Goal: Find specific page/section

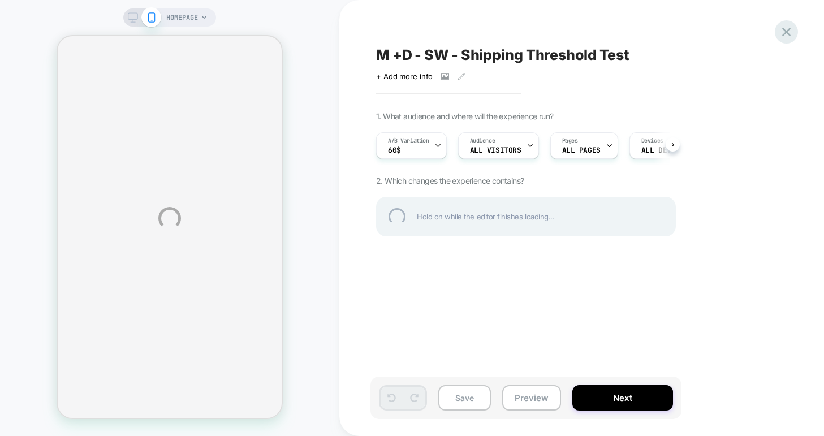
click at [785, 34] on div at bounding box center [785, 31] width 23 height 23
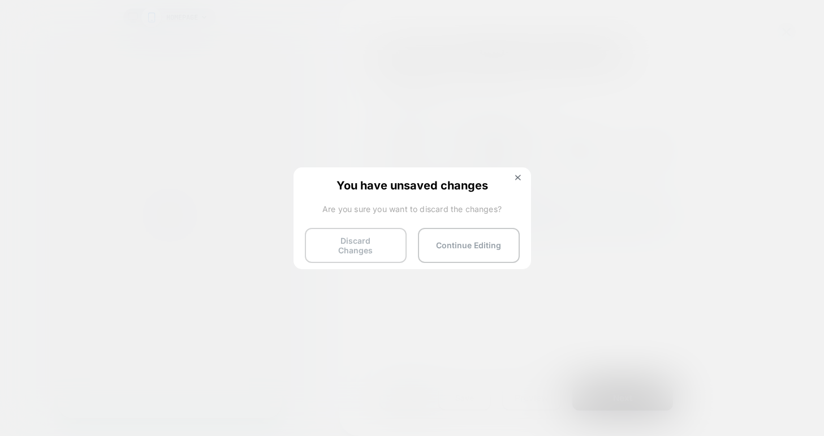
click at [334, 233] on button "Discard Changes" at bounding box center [356, 245] width 102 height 35
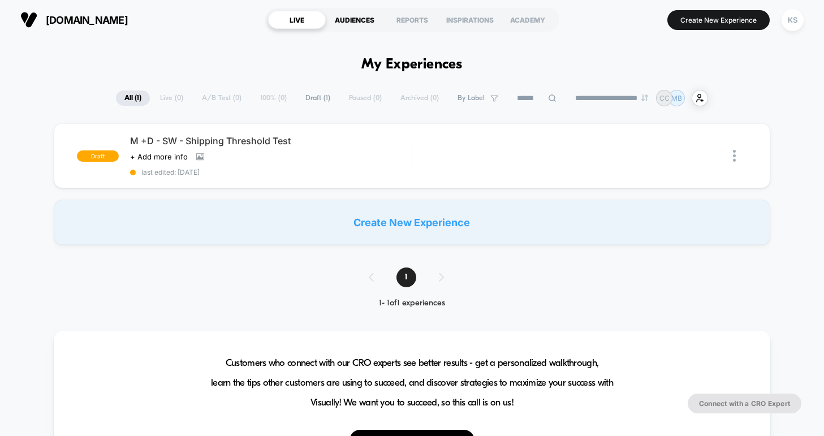
click at [350, 20] on div "AUDIENCES" at bounding box center [355, 20] width 58 height 18
